Goal: Navigation & Orientation: Find specific page/section

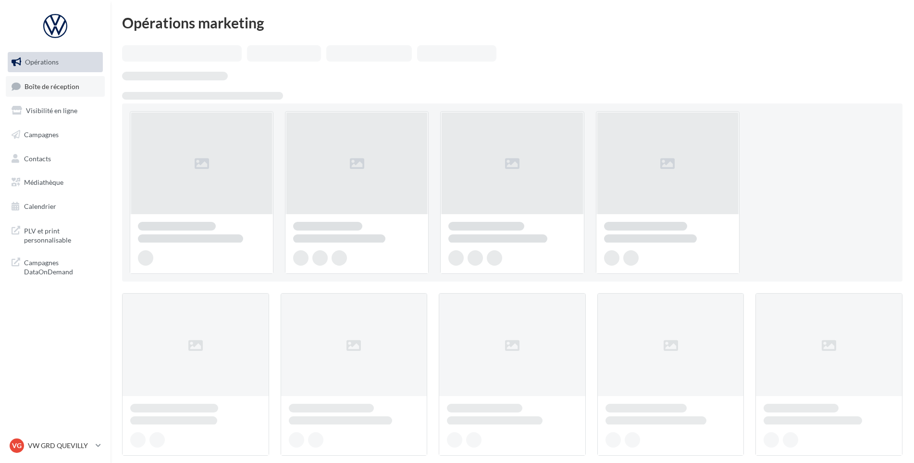
click at [54, 89] on span "Boîte de réception" at bounding box center [52, 86] width 55 height 8
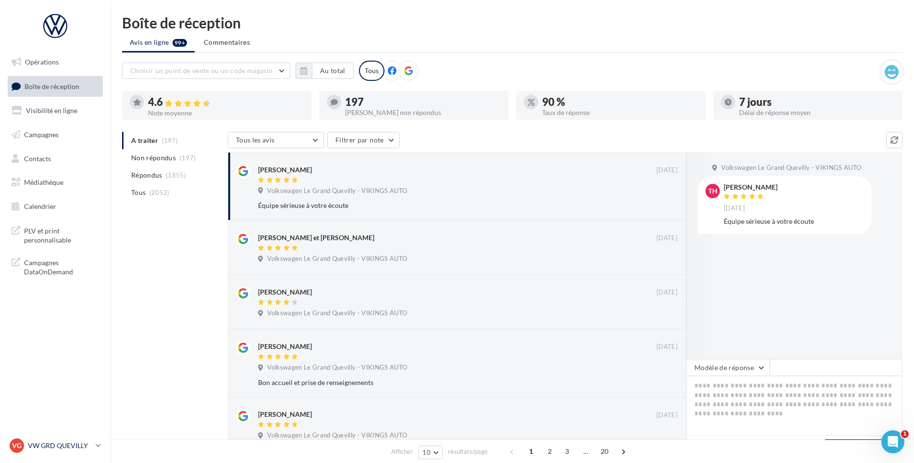
click at [74, 439] on div "VG VW GRD QUEVILLY vw-leg-vau" at bounding box center [51, 445] width 82 height 14
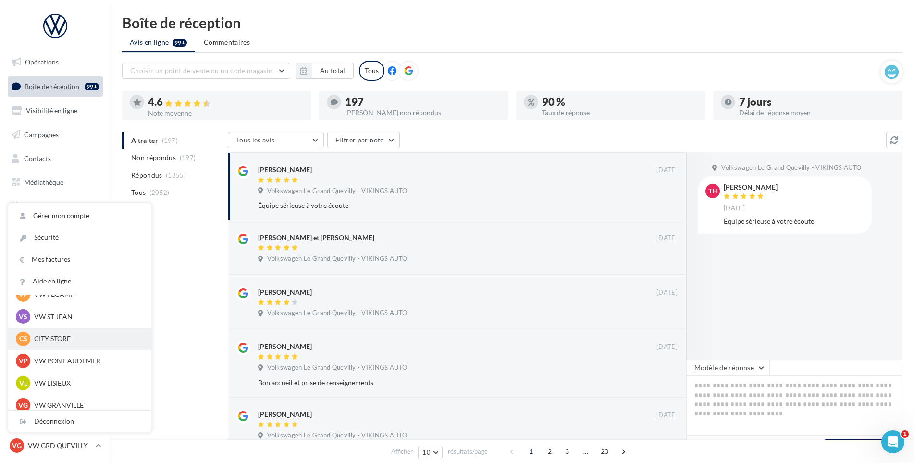
scroll to position [144, 0]
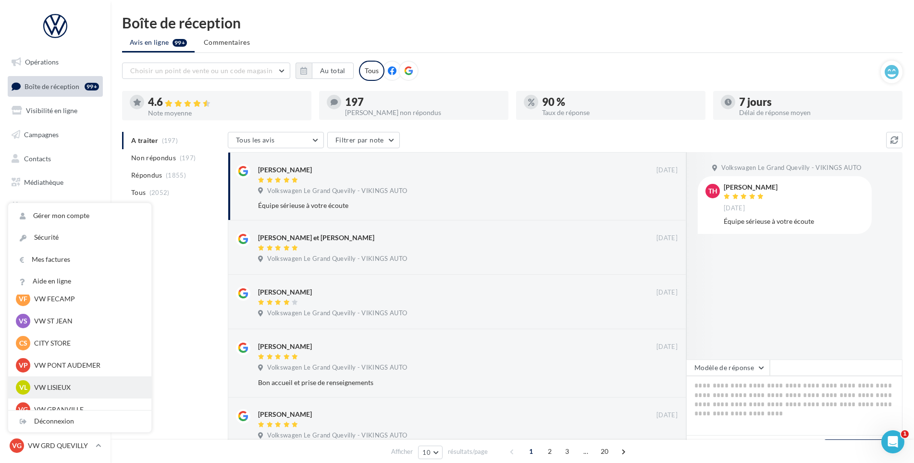
click at [55, 386] on p "VW LISIEUX" at bounding box center [87, 387] width 106 height 10
